Goal: Transaction & Acquisition: Purchase product/service

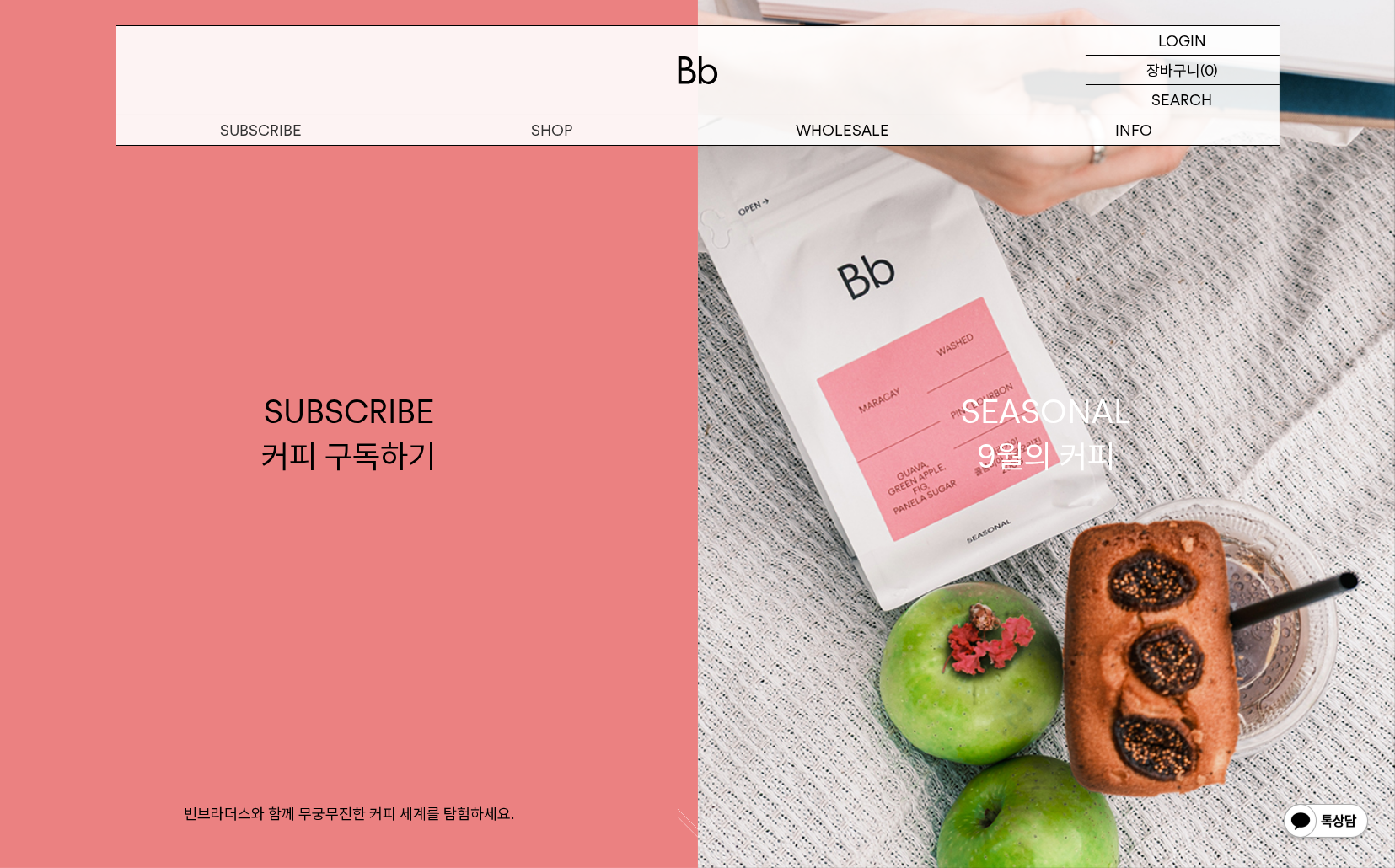
click at [1176, 68] on p "장바구니" at bounding box center [1173, 70] width 54 height 28
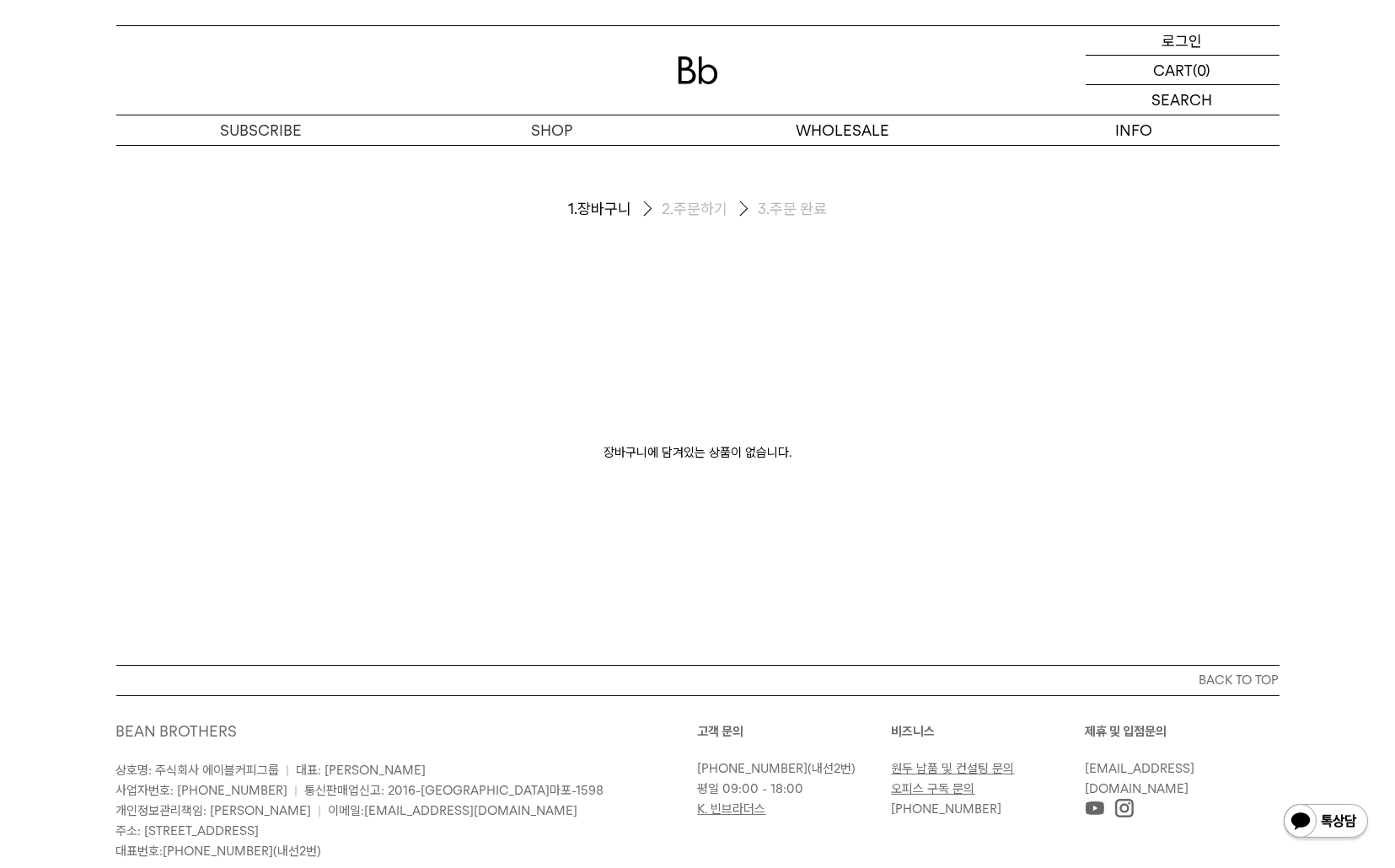
click at [1179, 42] on p "로그인" at bounding box center [1182, 40] width 40 height 28
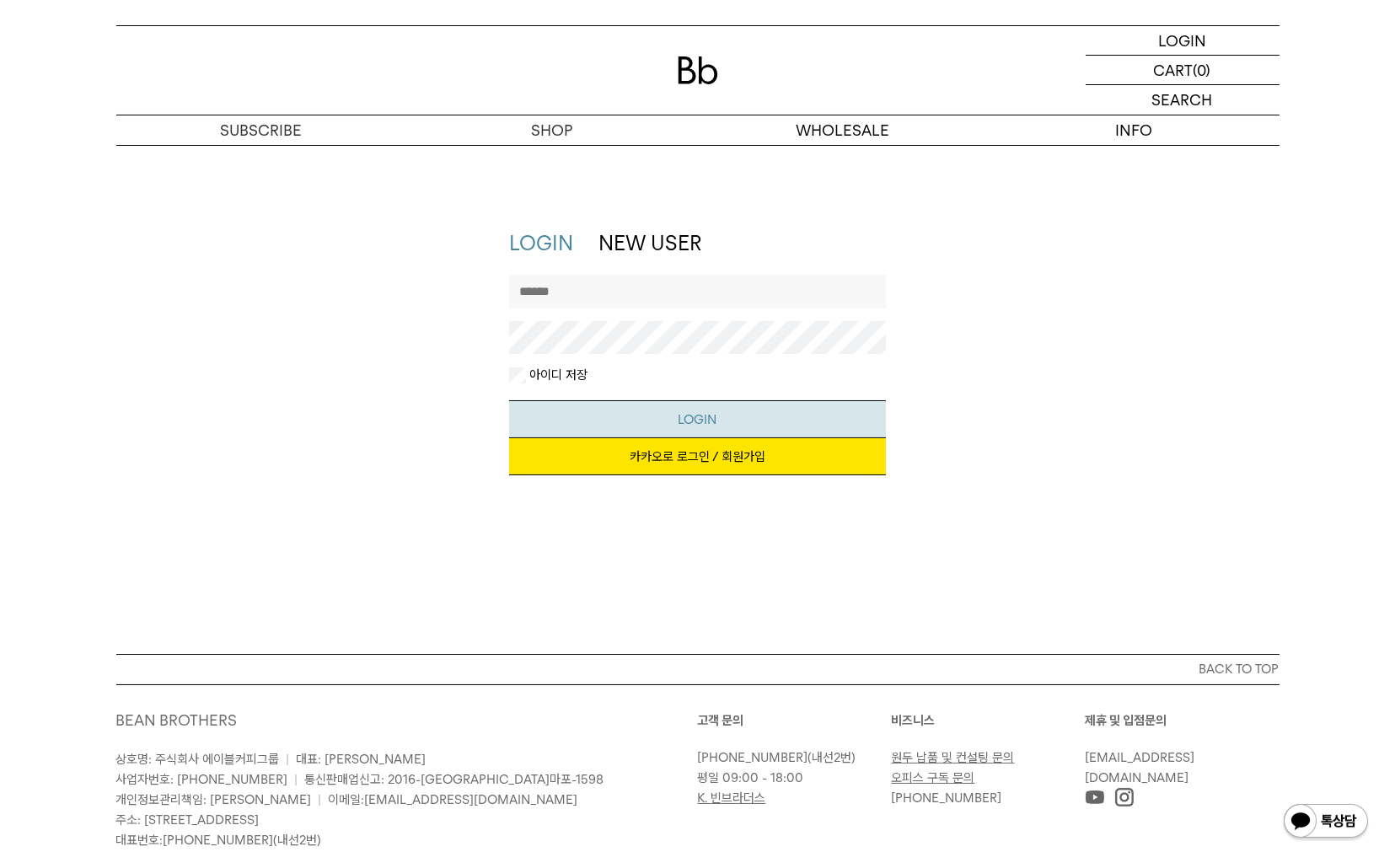
type input "*******"
click at [687, 422] on button "LOGIN" at bounding box center [698, 419] width 377 height 38
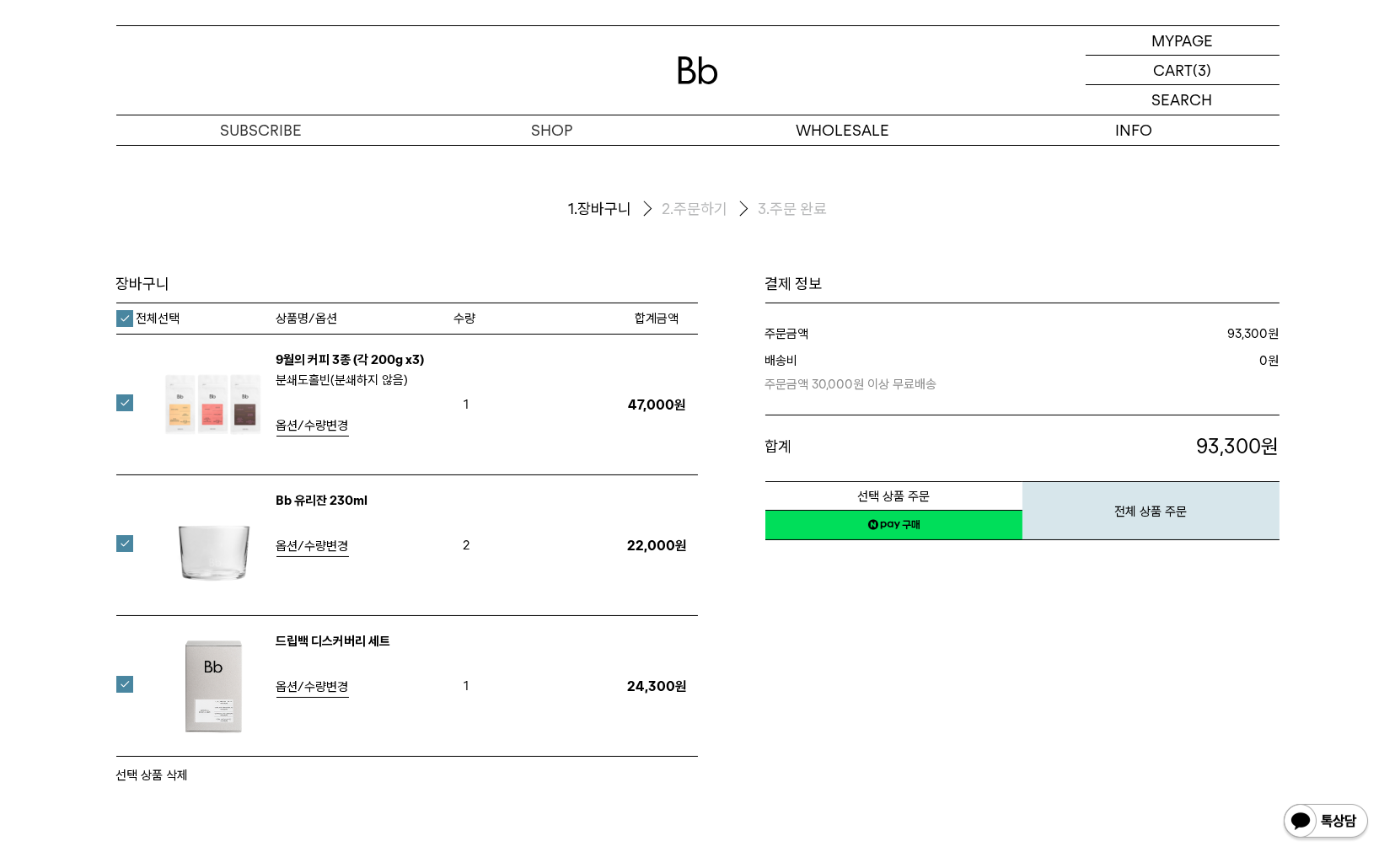
click at [121, 399] on label at bounding box center [135, 403] width 37 height 17
click at [123, 541] on label at bounding box center [135, 543] width 37 height 17
click at [919, 526] on link "네이버페이 구매하기" at bounding box center [894, 524] width 257 height 30
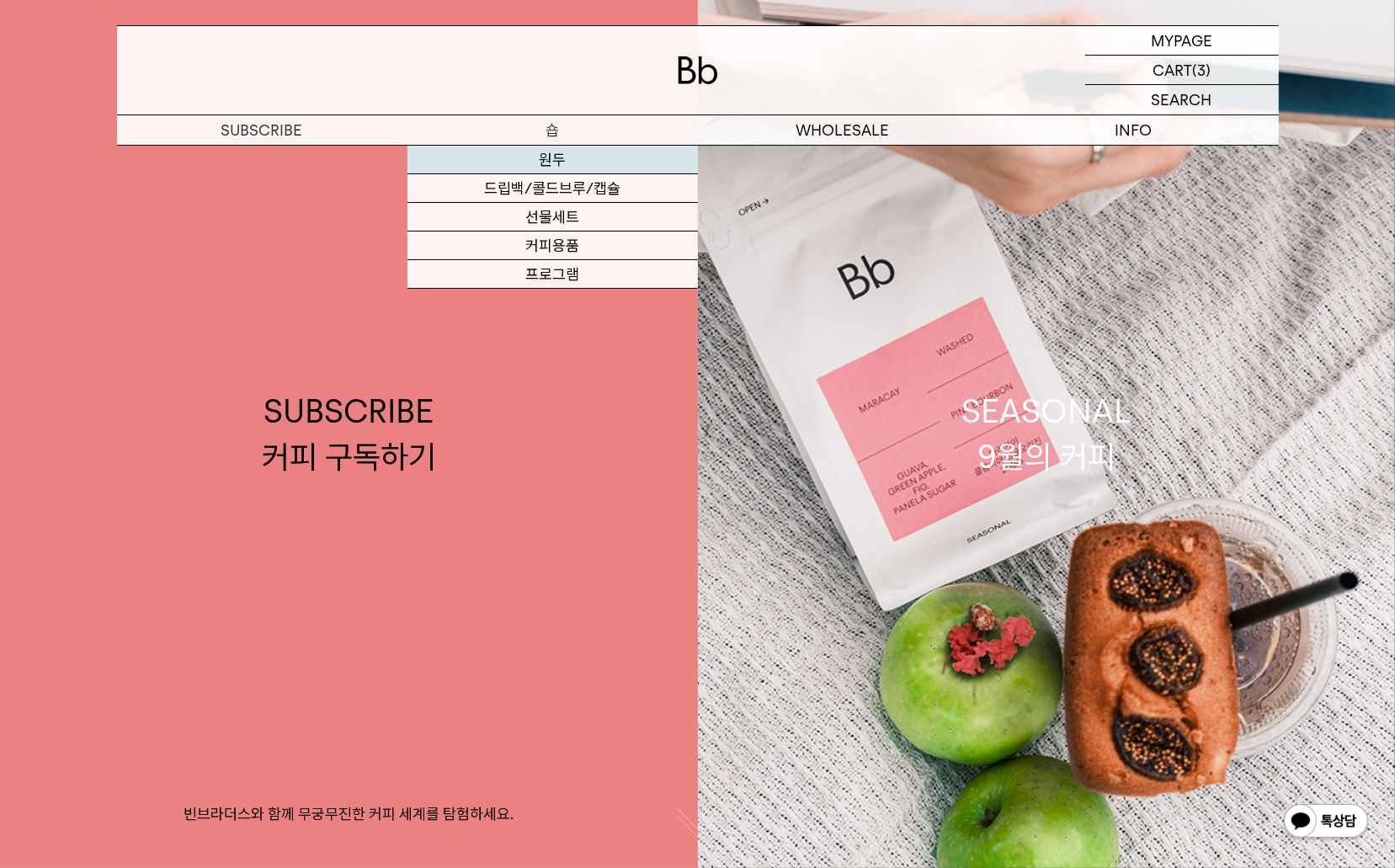
click at [547, 154] on link "원두" at bounding box center [552, 159] width 290 height 28
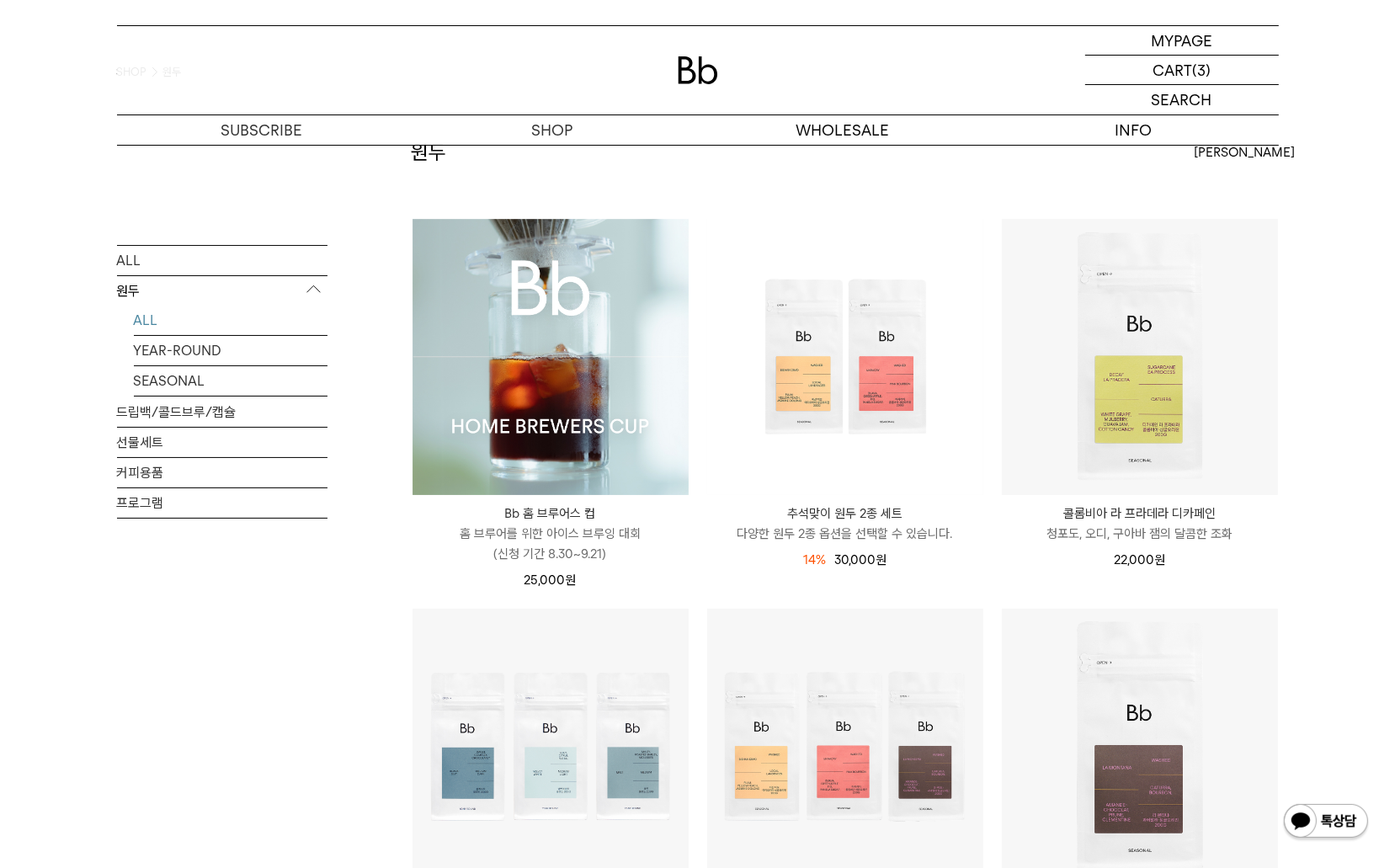
scroll to position [84, 0]
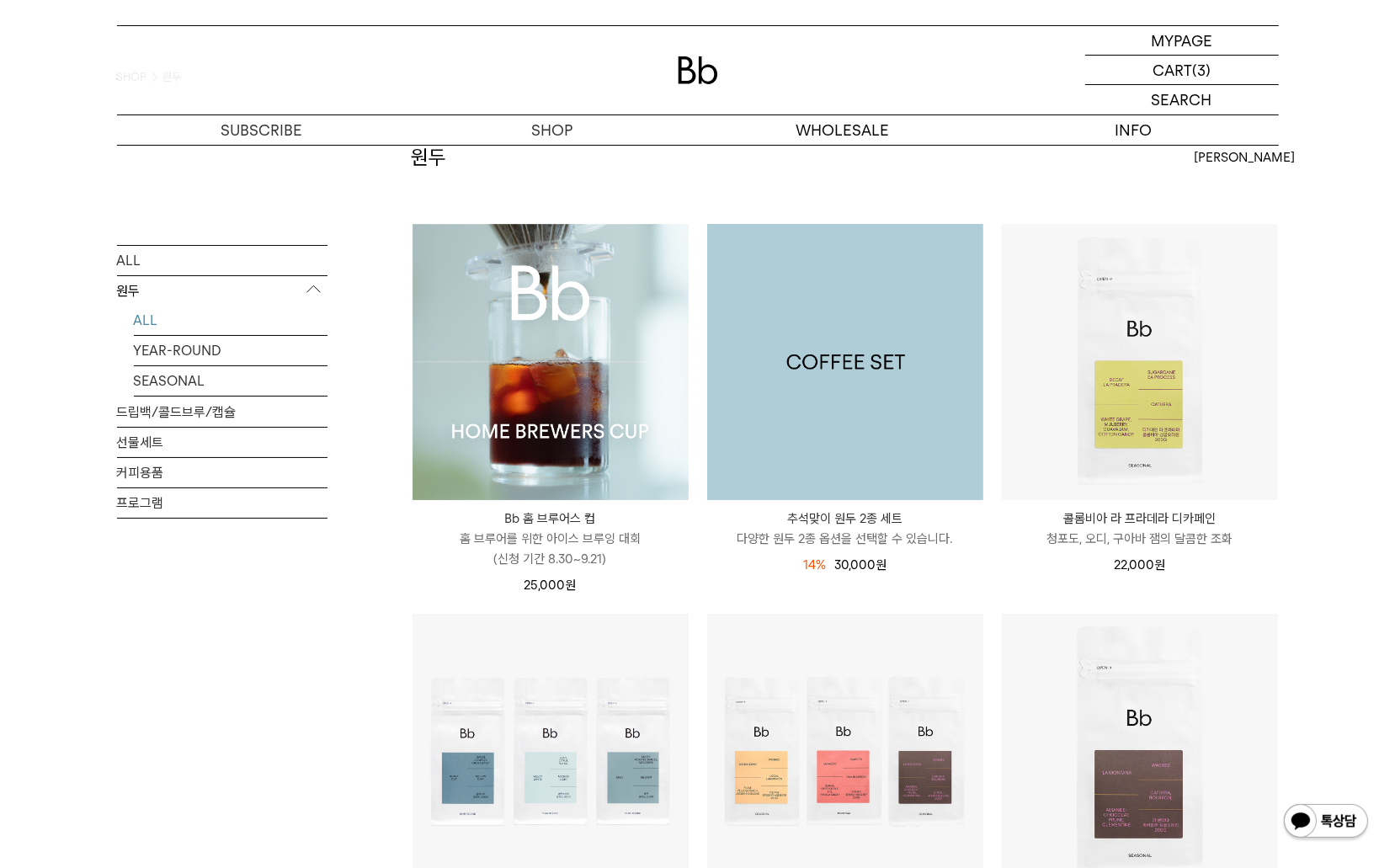
click at [810, 383] on img at bounding box center [845, 361] width 276 height 276
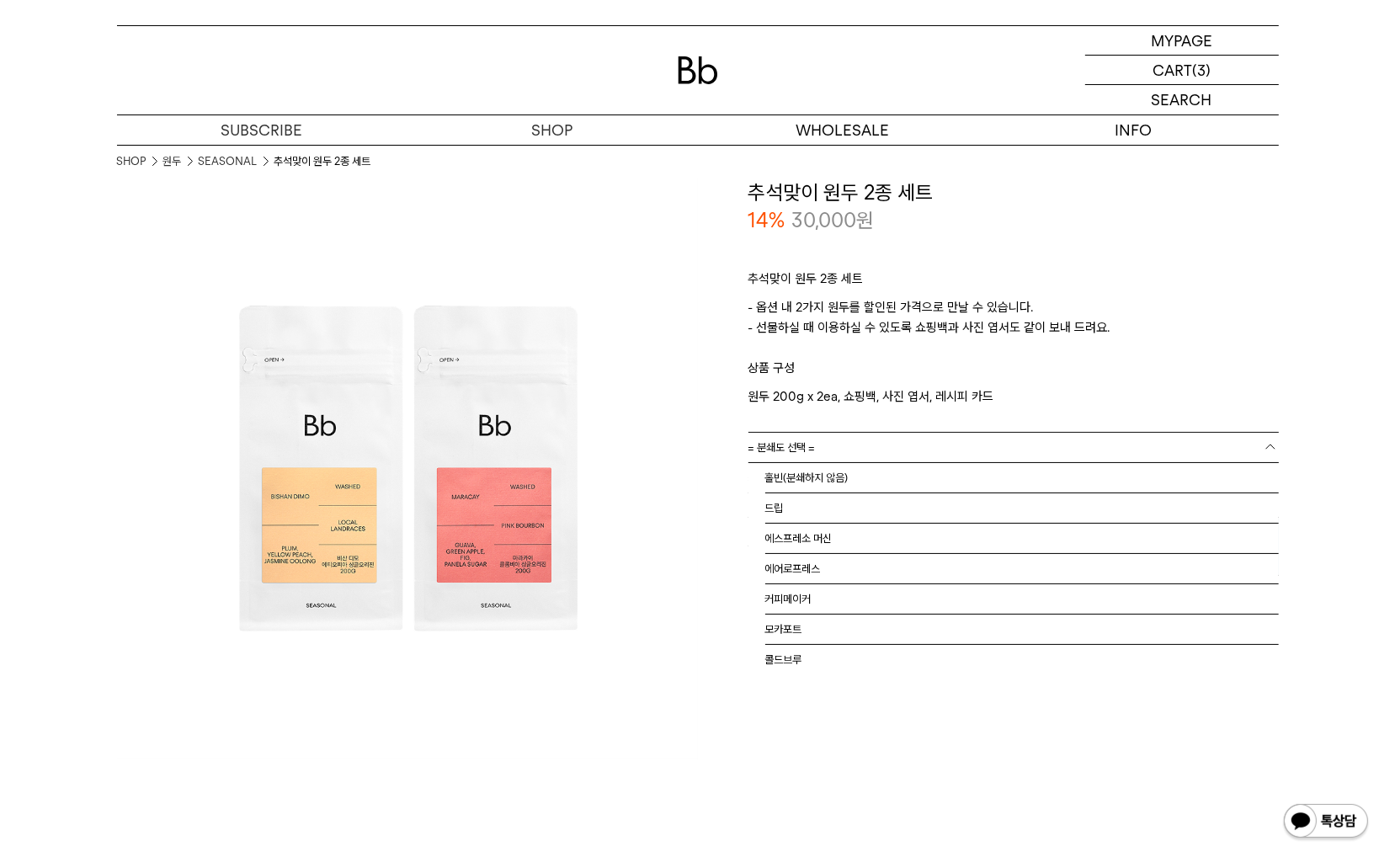
click at [884, 450] on link "= 분쇄도 선택 =" at bounding box center [1013, 447] width 531 height 29
click at [799, 476] on li "홀빈(분쇄하지 않음)" at bounding box center [1021, 478] width 513 height 30
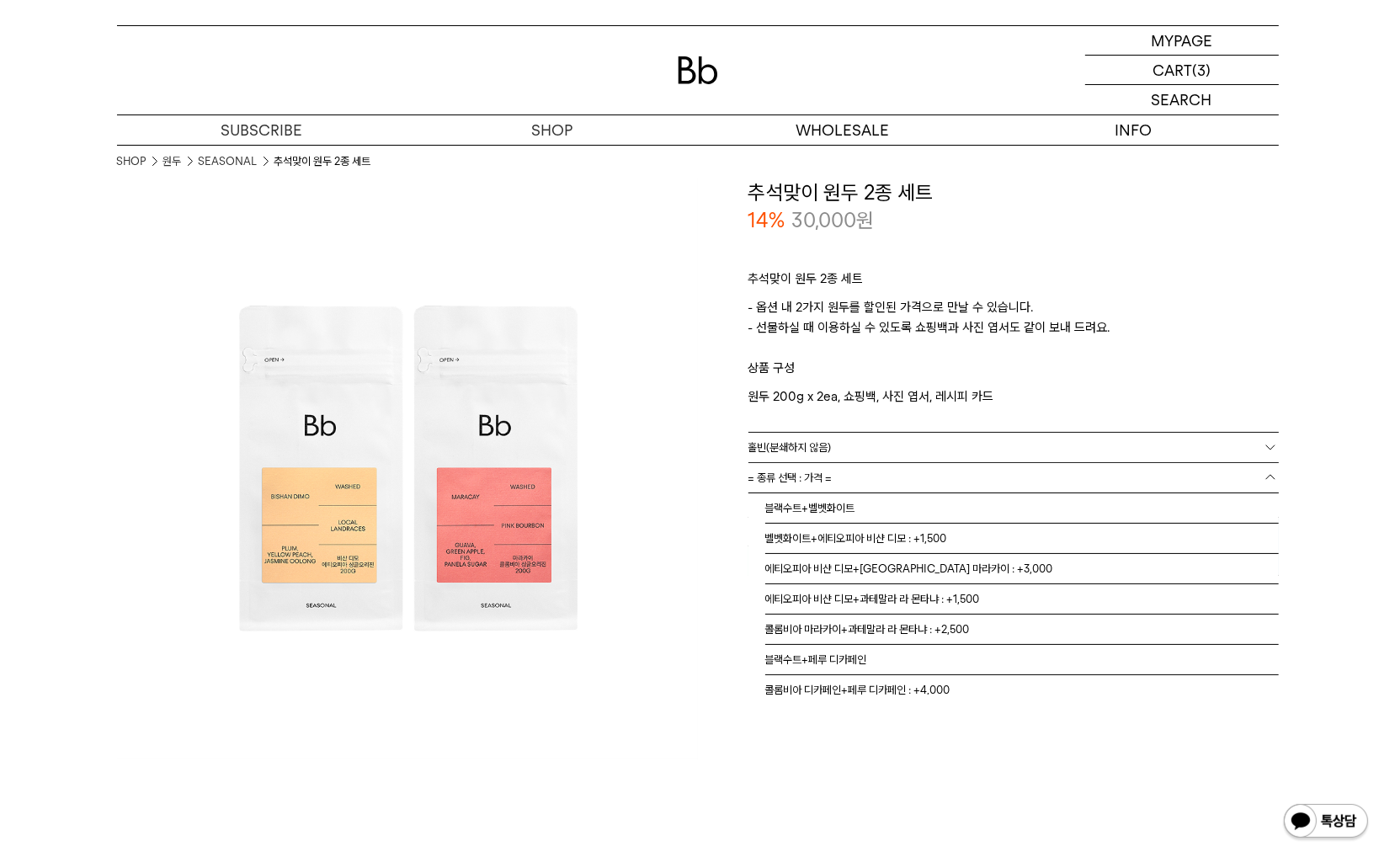
click at [797, 476] on span "= 종류 선택 : 가격 =" at bounding box center [791, 478] width 84 height 29
click at [820, 568] on li "에티오피아 비샨 디모+콜롬비아 마라카이 : +3,000" at bounding box center [1021, 569] width 513 height 30
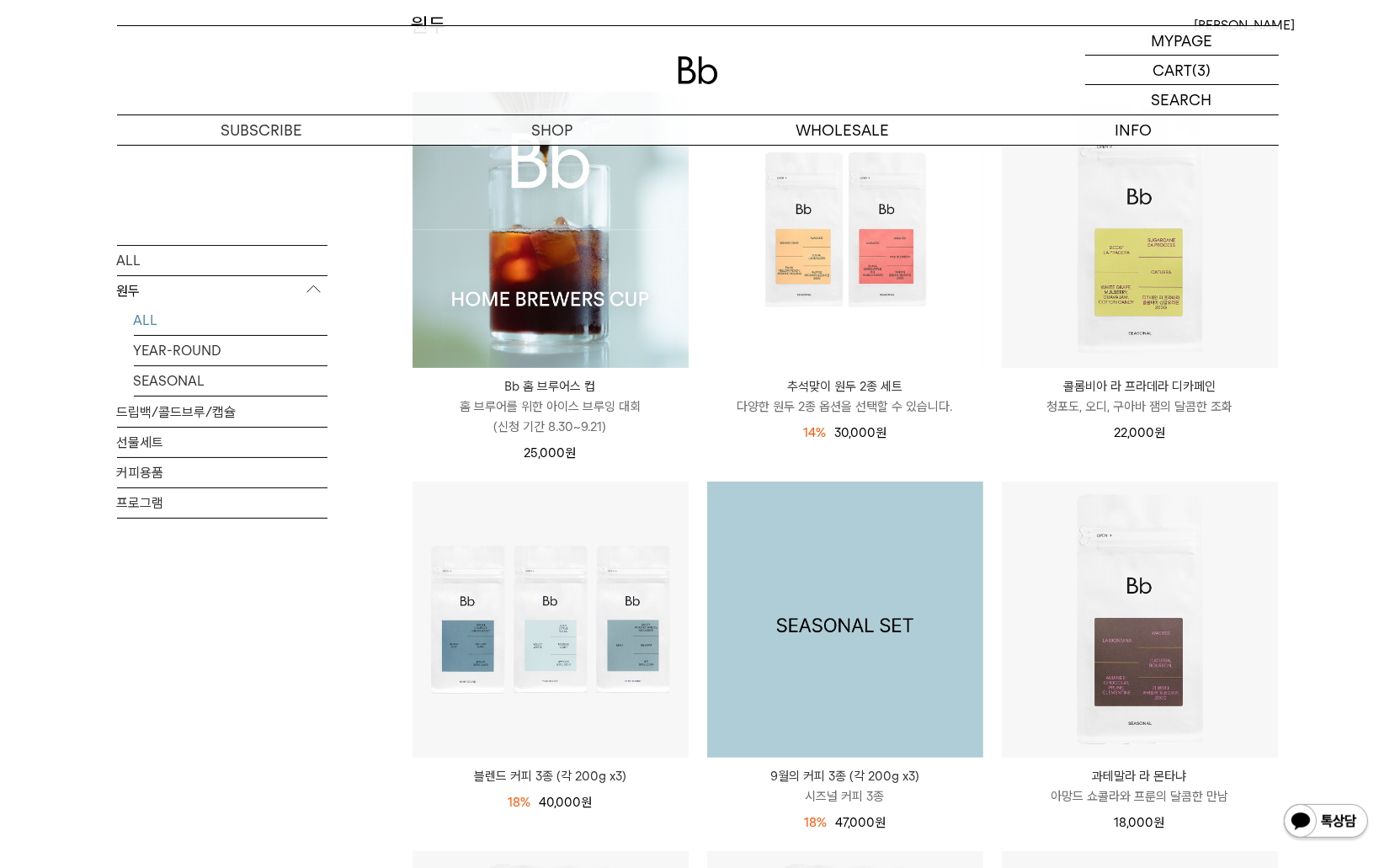
scroll to position [252, 0]
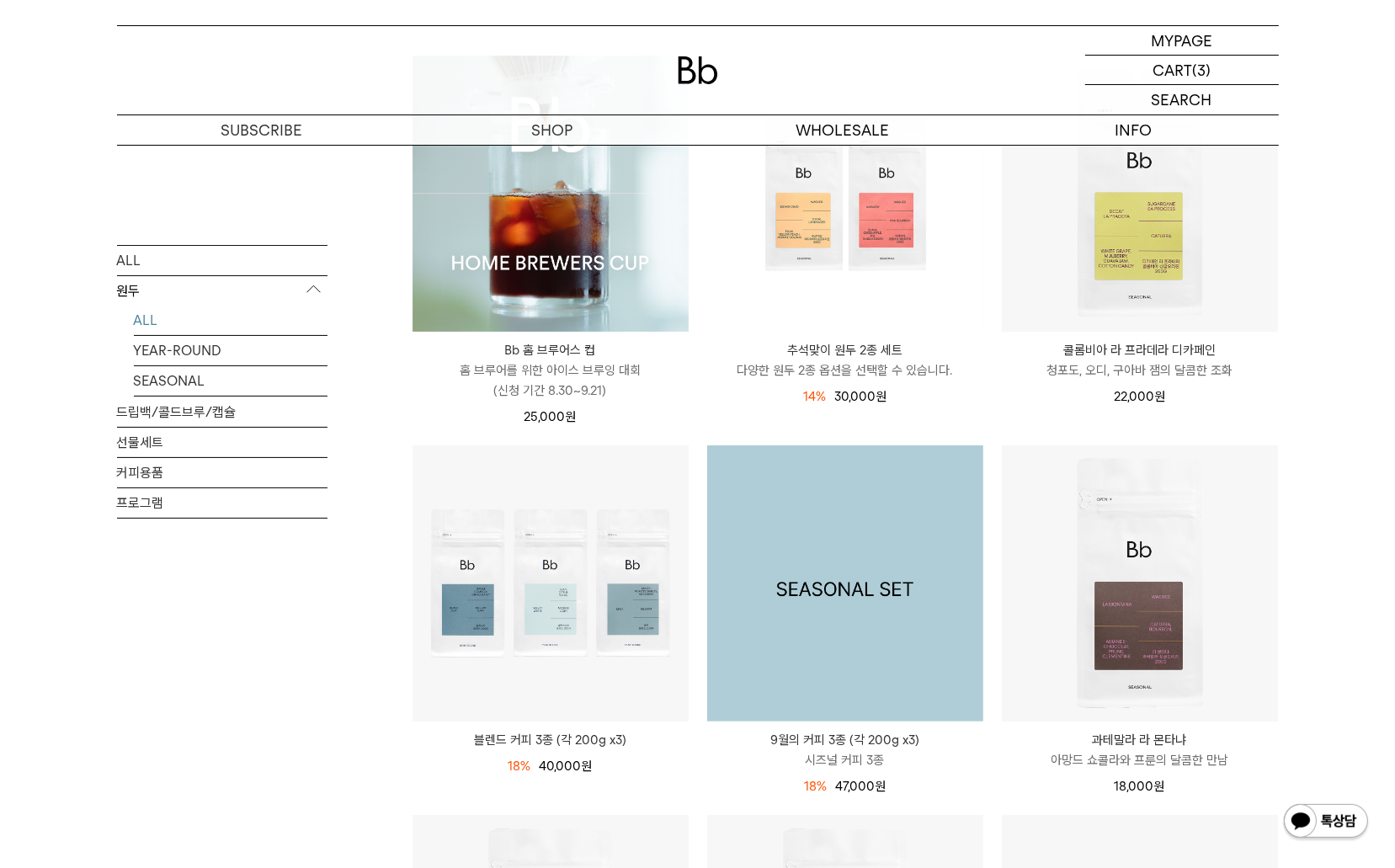
click at [796, 590] on img at bounding box center [845, 583] width 276 height 276
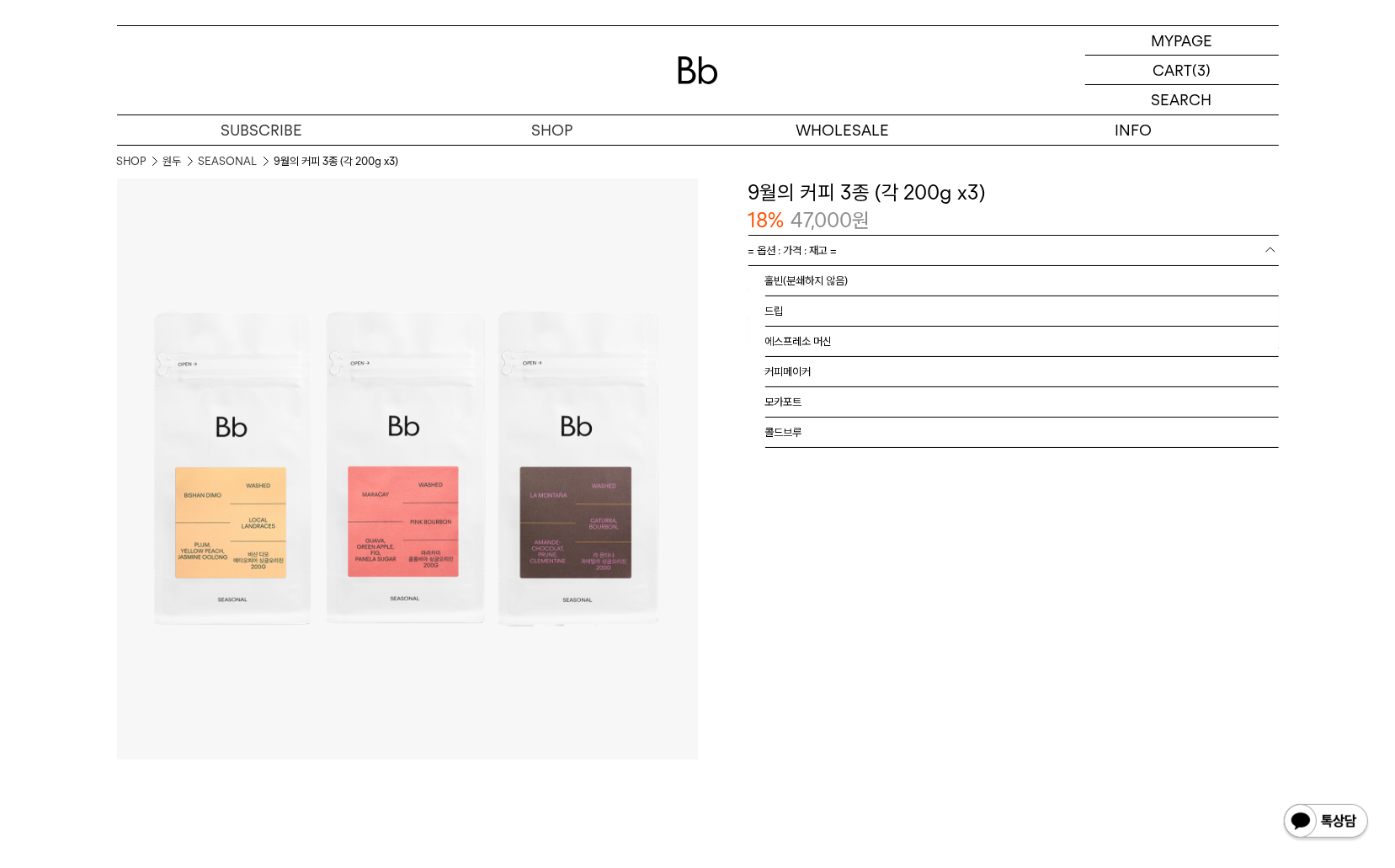
click at [880, 250] on link "= 옵션 : 가격 : 재고 =" at bounding box center [1013, 250] width 531 height 29
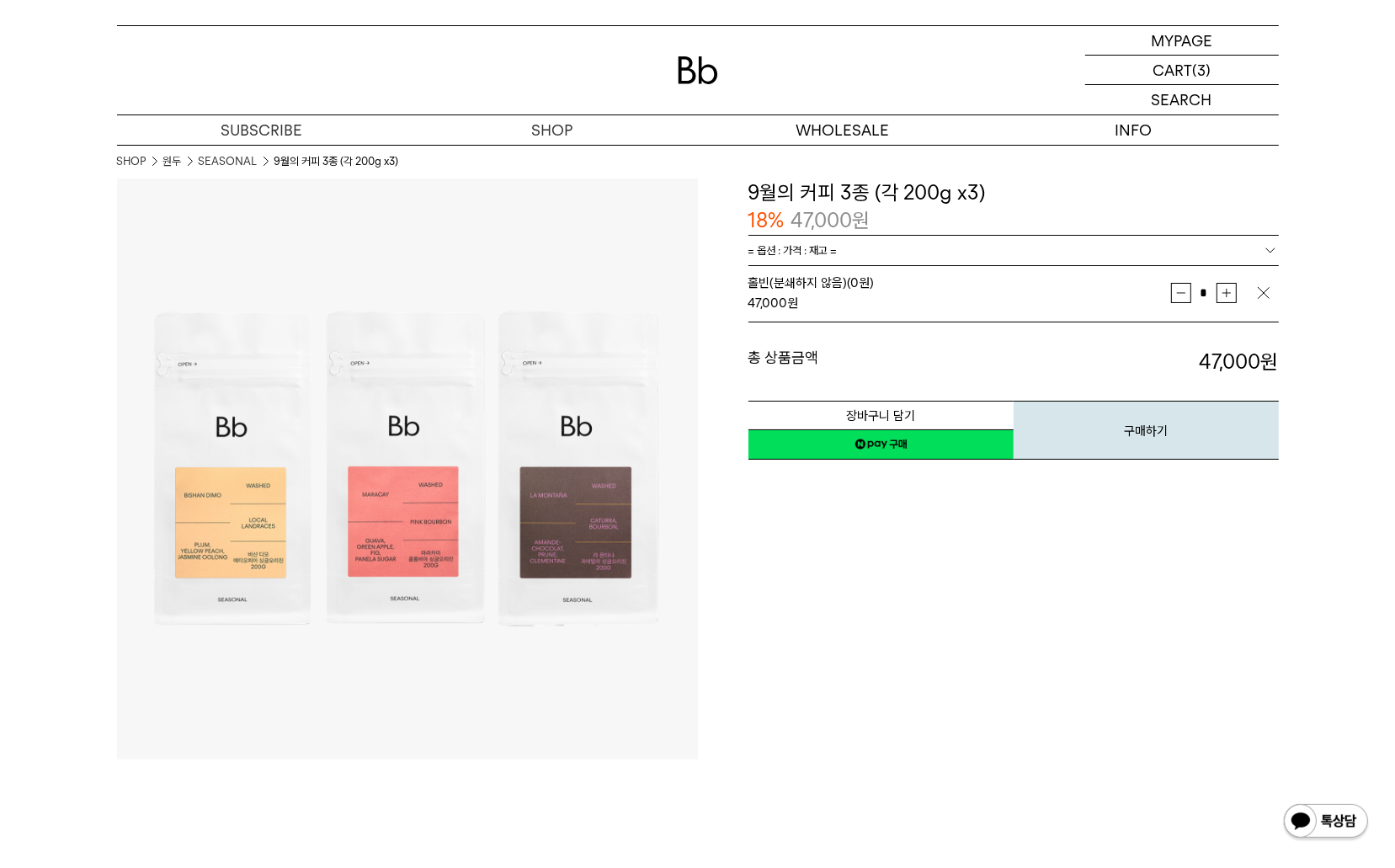
click at [889, 439] on link "네이버페이 구매하기" at bounding box center [881, 444] width 265 height 30
